Goal: Check status: Check status

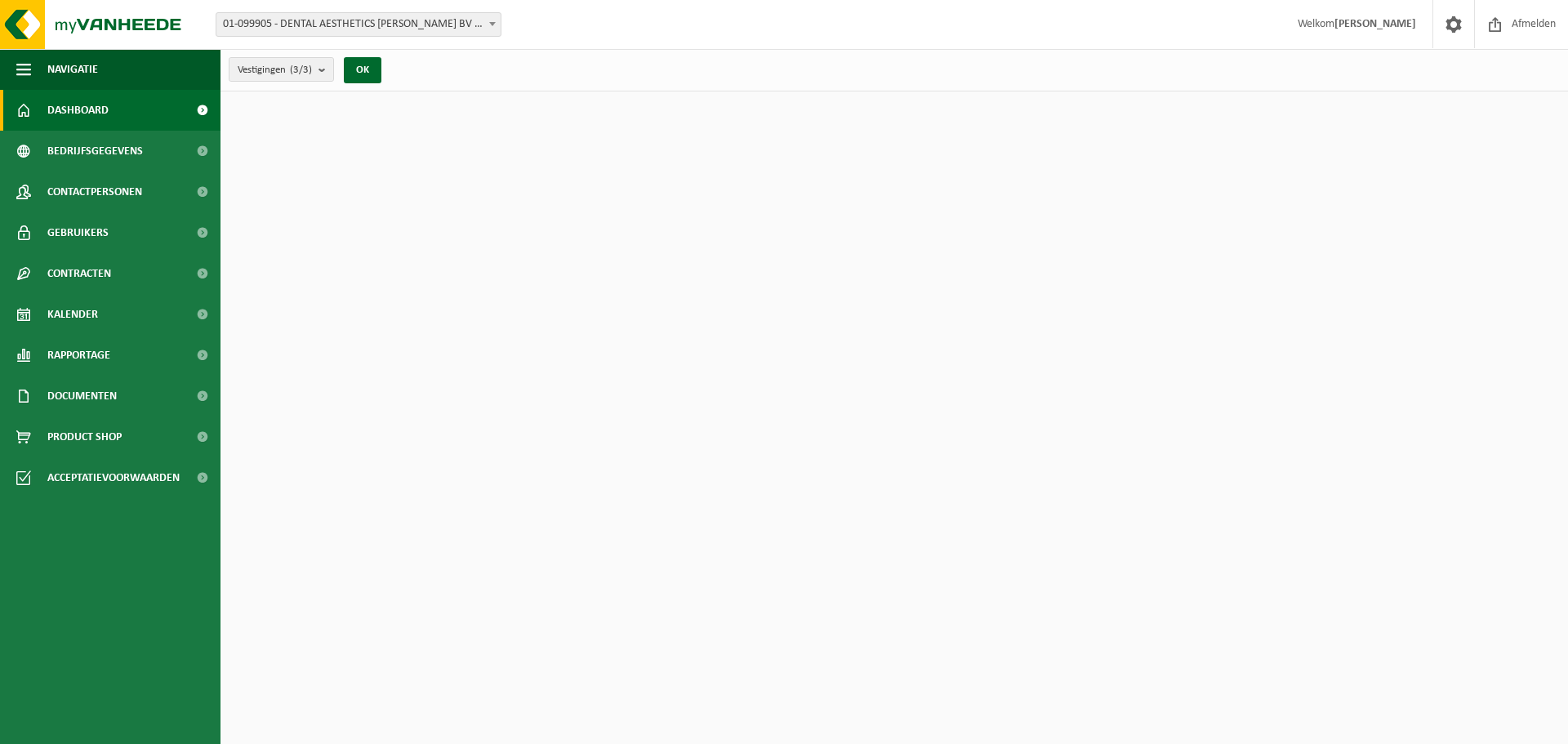
click at [123, 322] on link "Kalender" at bounding box center [110, 313] width 221 height 40
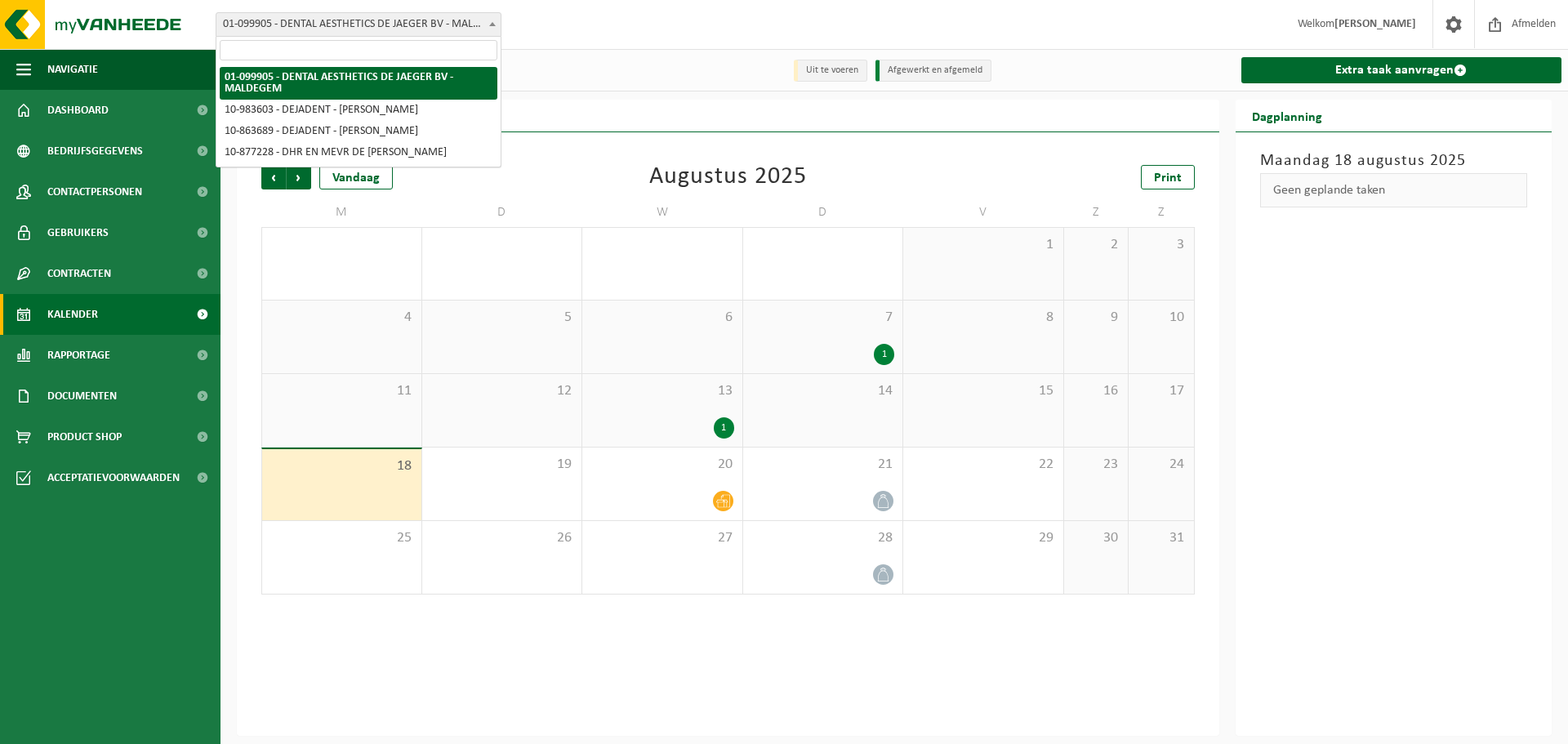
click at [497, 22] on span at bounding box center [492, 24] width 17 height 22
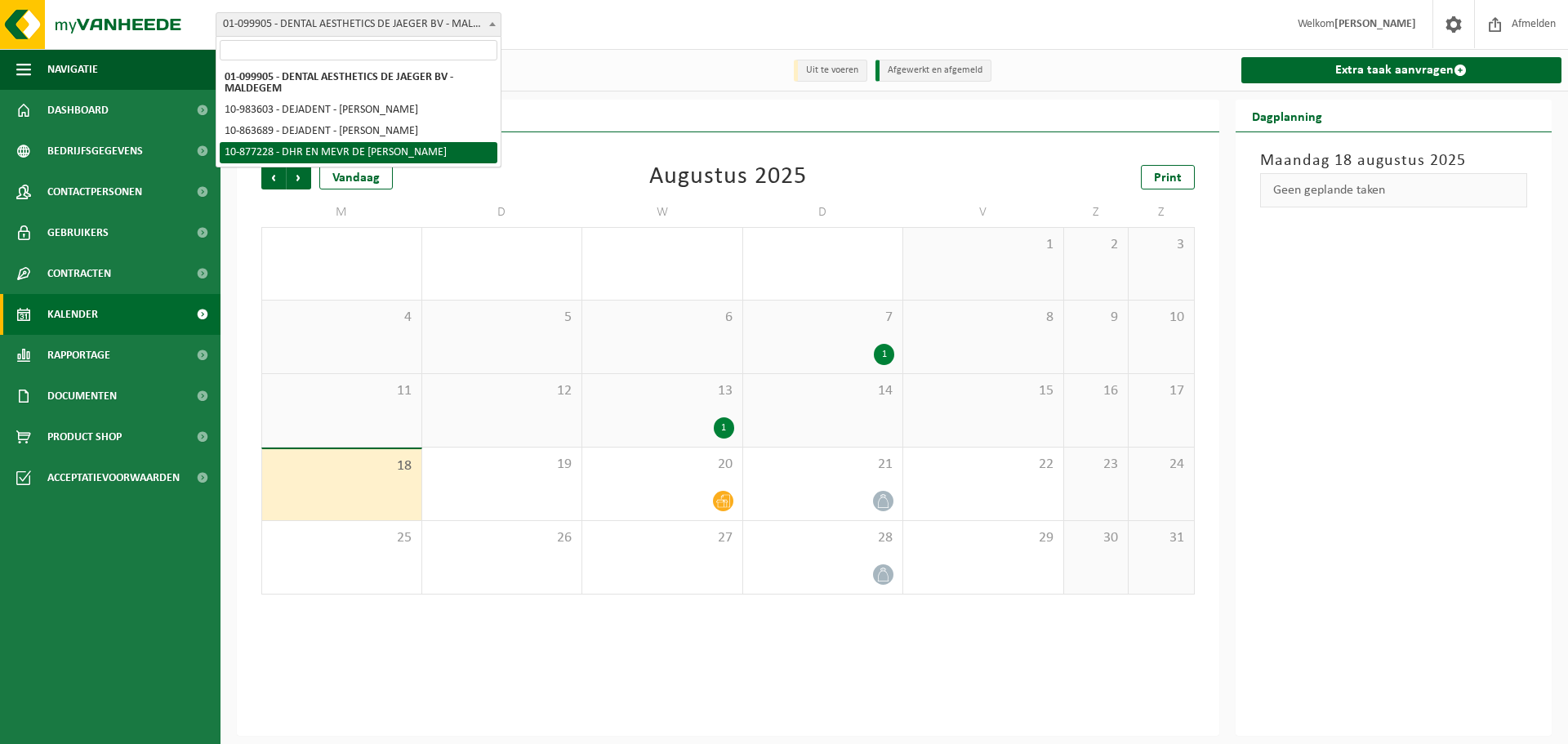
select select "107888"
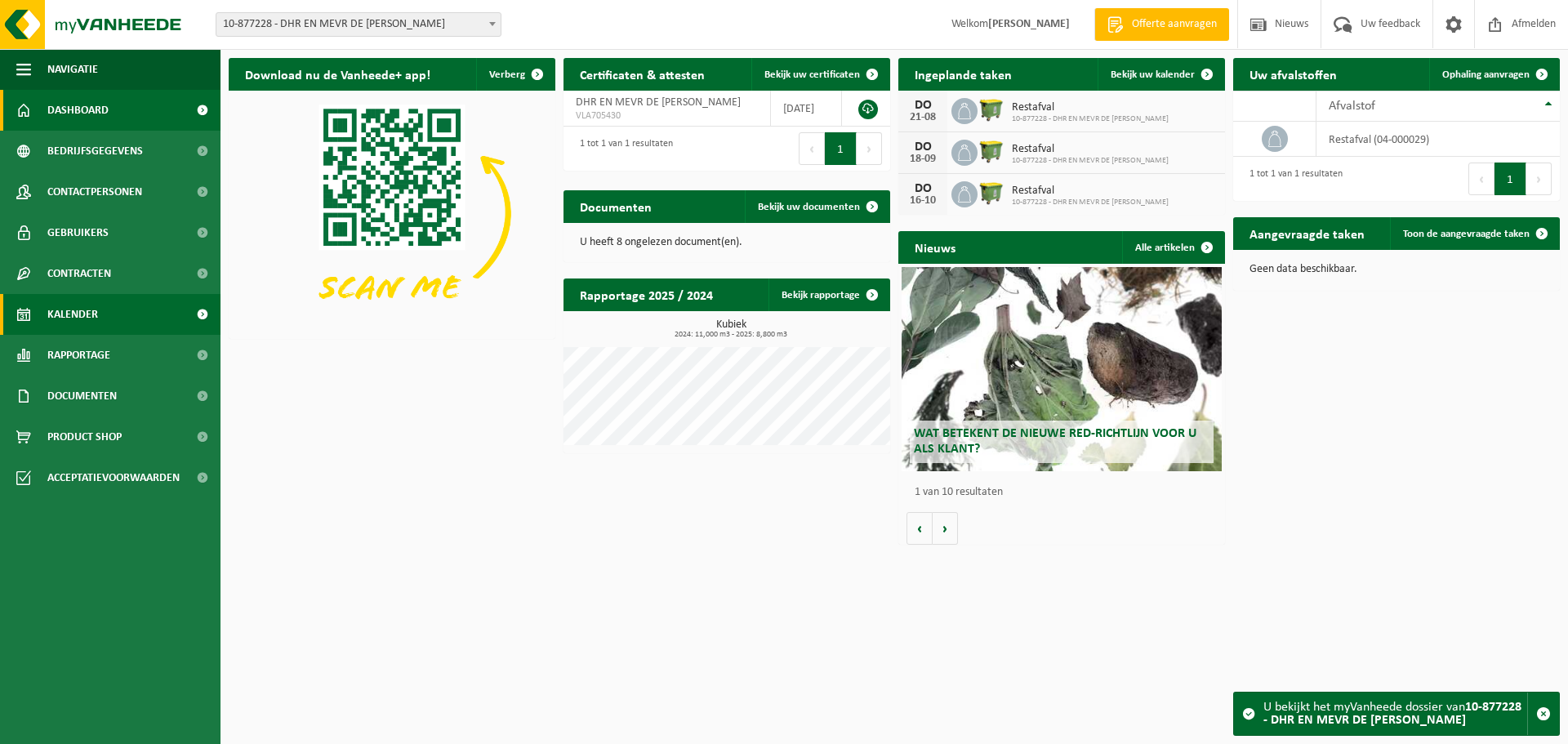
click at [89, 308] on span "Kalender" at bounding box center [72, 313] width 50 height 40
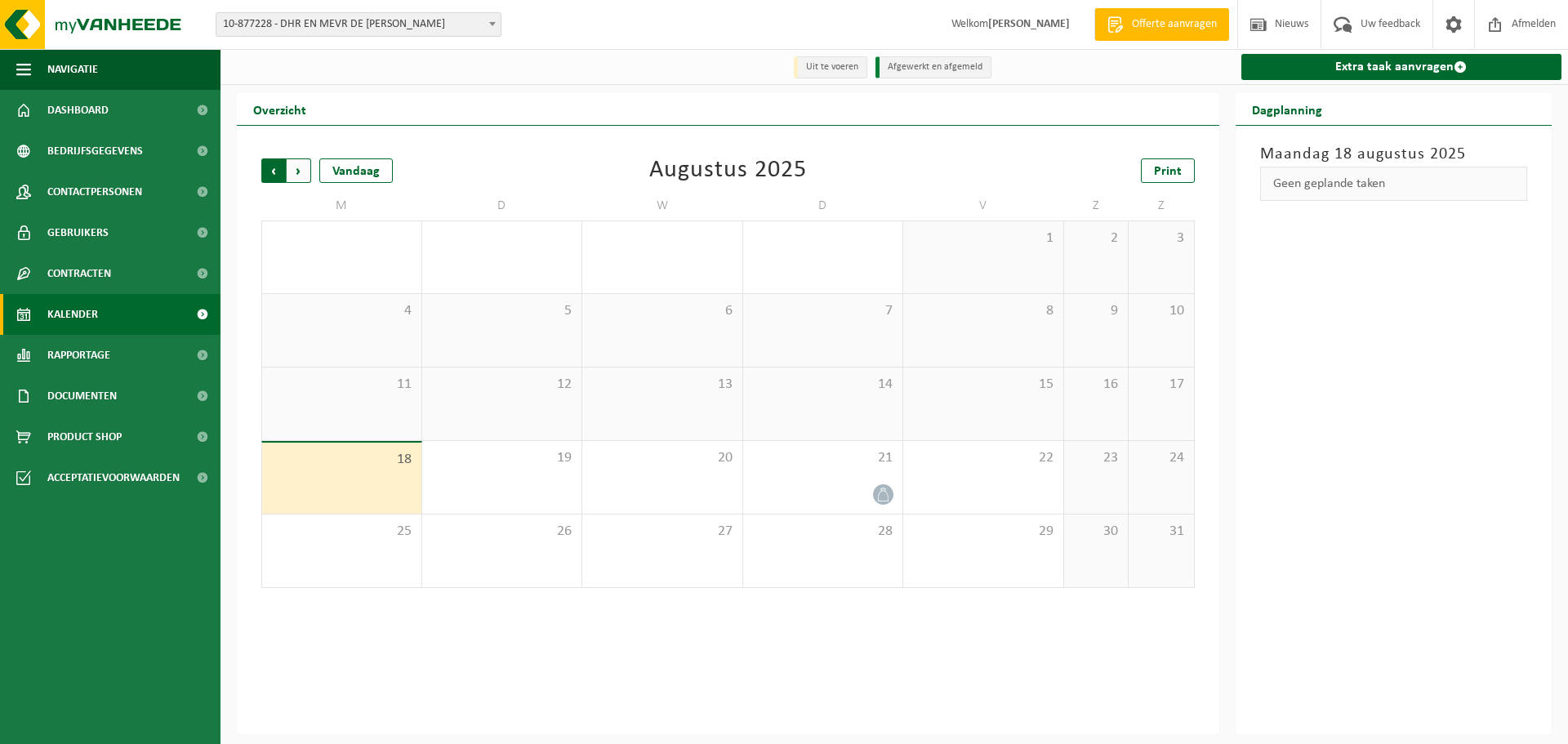
click at [303, 172] on span "Volgende" at bounding box center [299, 170] width 25 height 25
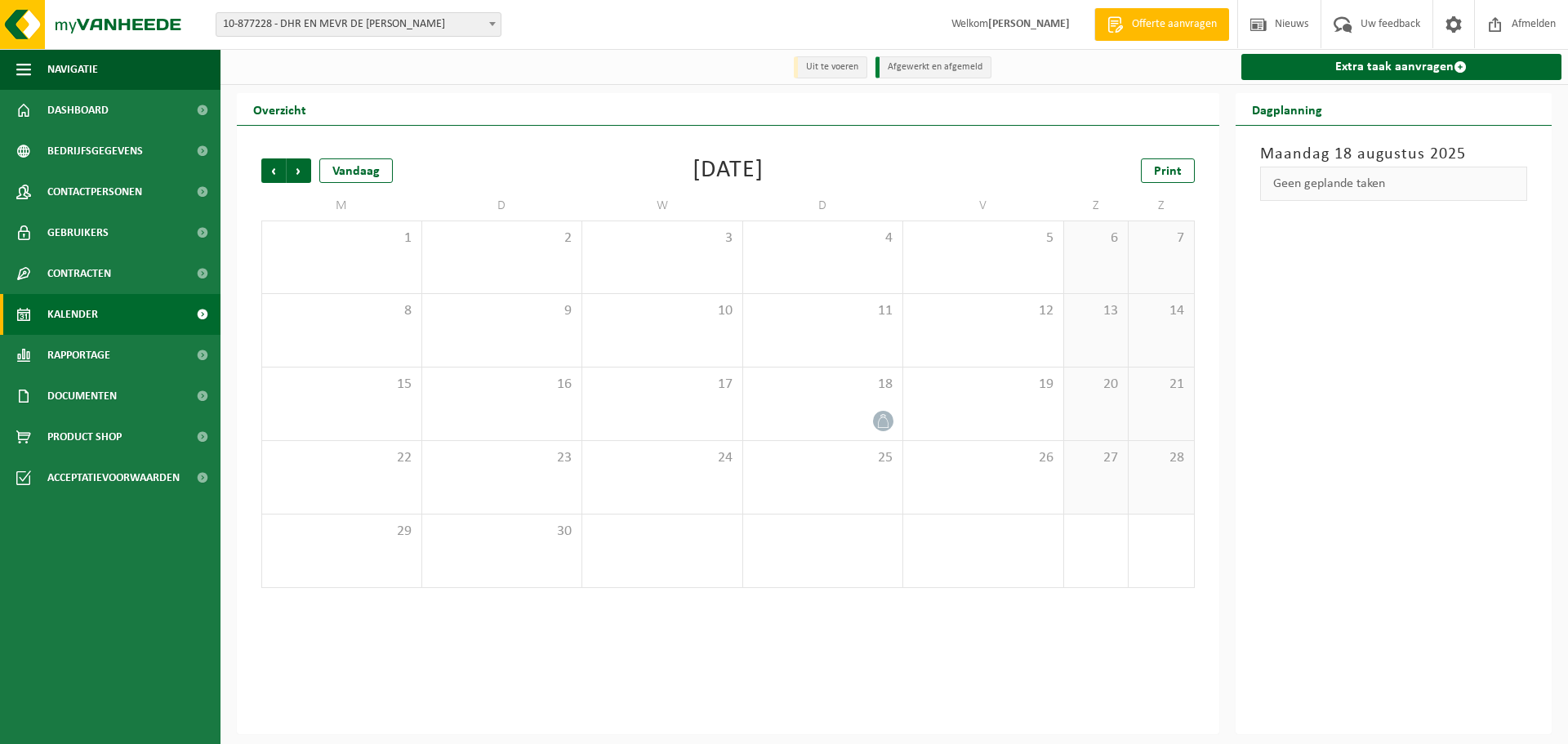
click at [303, 172] on span "Volgende" at bounding box center [299, 170] width 25 height 25
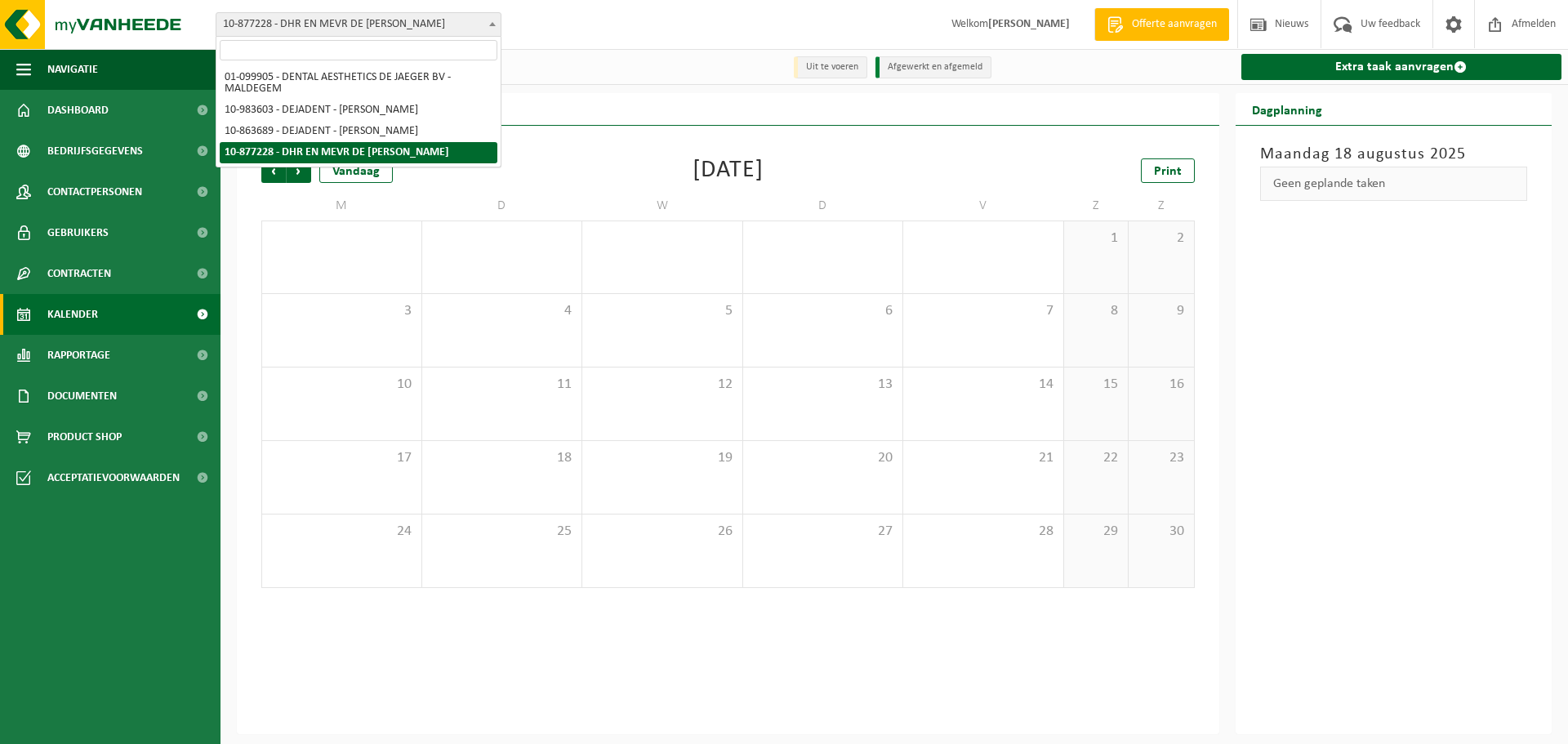
click at [477, 17] on span "10-877228 - DHR EN MEVR DE [PERSON_NAME]" at bounding box center [359, 24] width 284 height 23
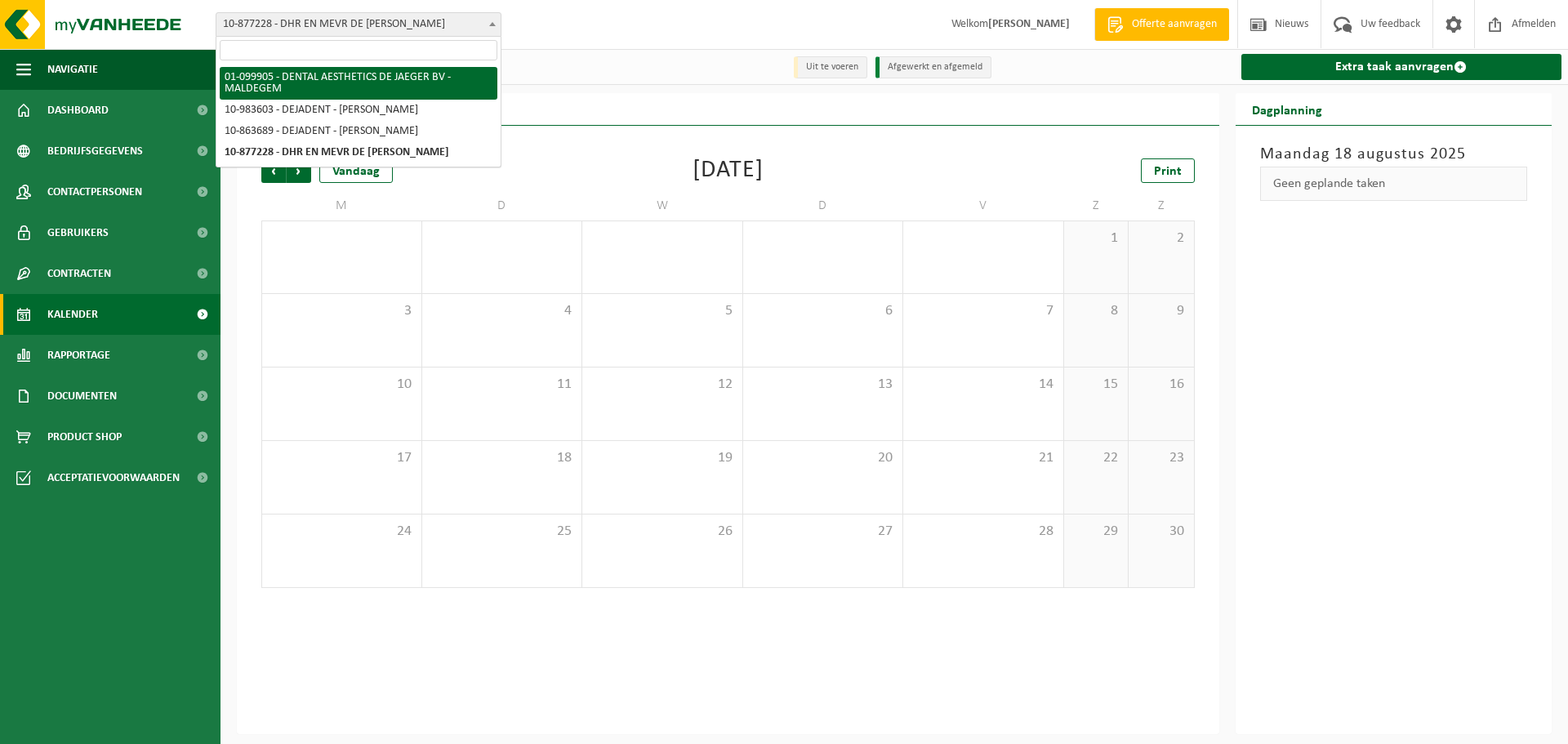
select select "15080"
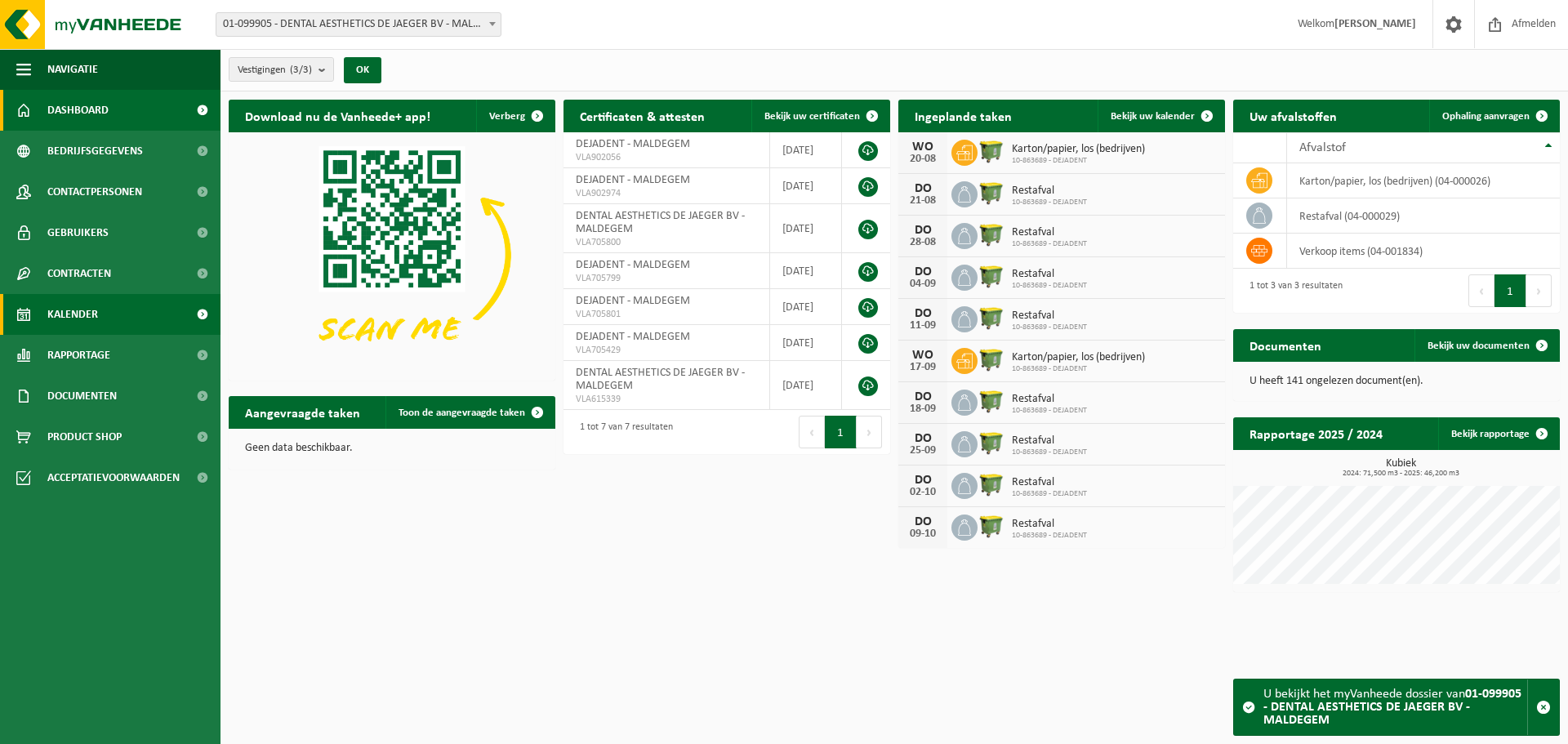
click at [60, 316] on span "Kalender" at bounding box center [72, 313] width 50 height 40
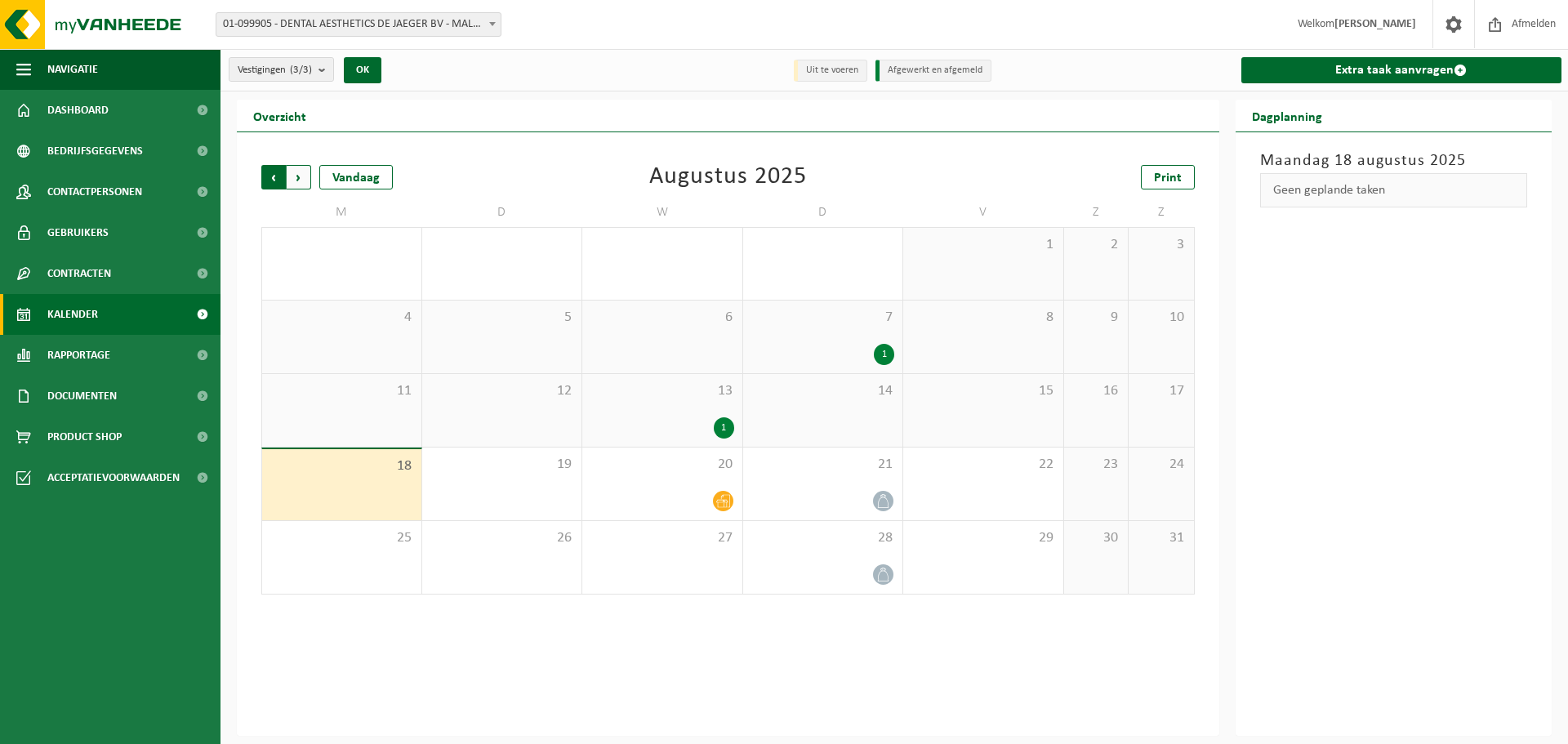
click at [298, 173] on span "Volgende" at bounding box center [299, 176] width 25 height 25
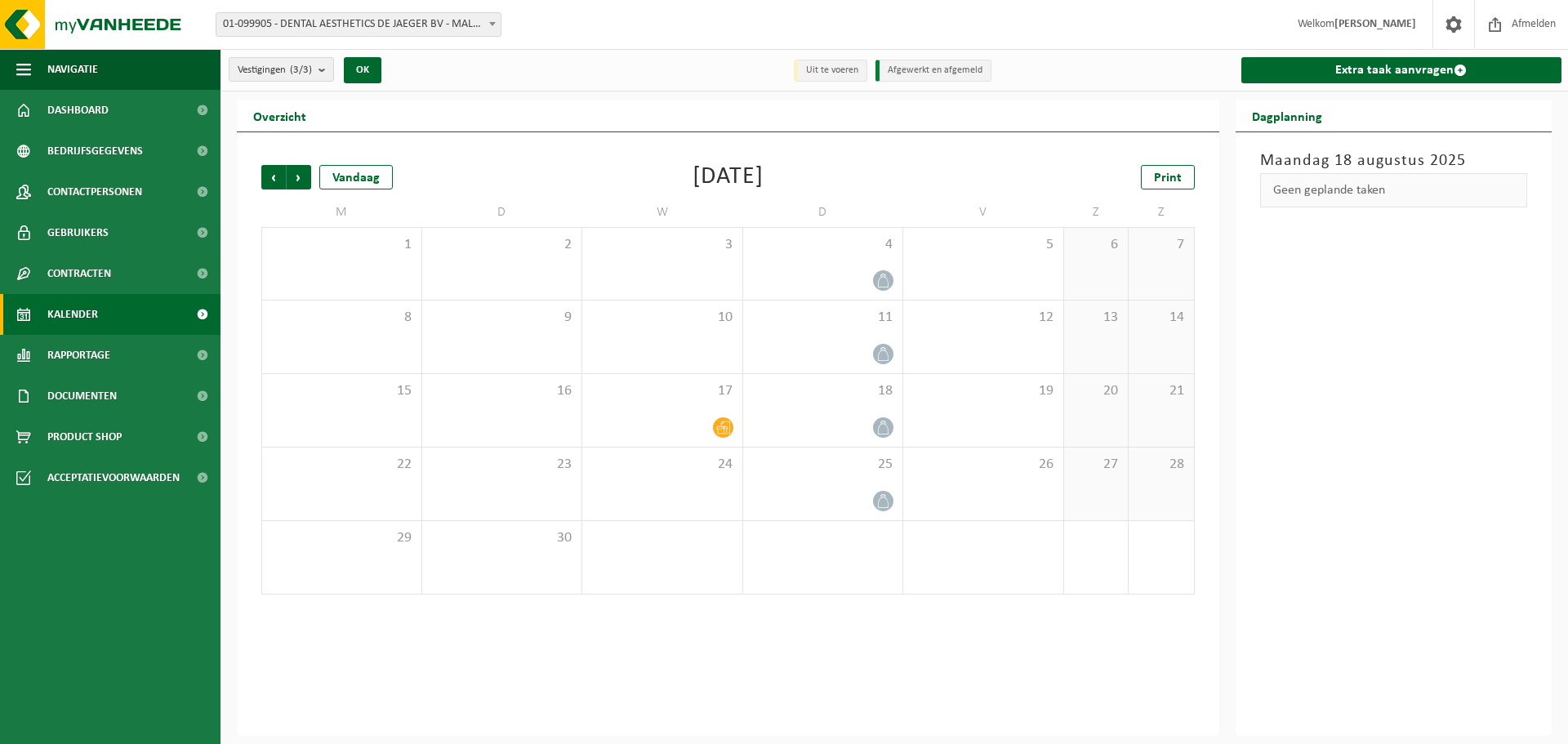
click at [298, 173] on span "Volgende" at bounding box center [299, 176] width 25 height 25
